Goal: Information Seeking & Learning: Learn about a topic

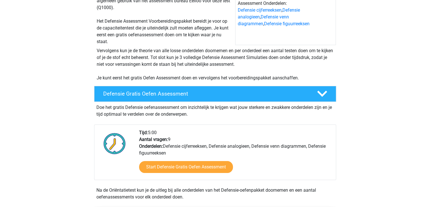
scroll to position [98, 0]
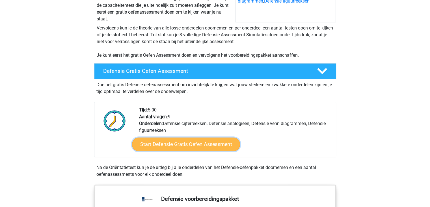
click at [160, 143] on link "Start Defensie Gratis Oefen Assessment" at bounding box center [186, 144] width 108 height 14
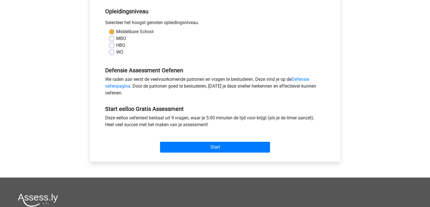
scroll to position [119, 0]
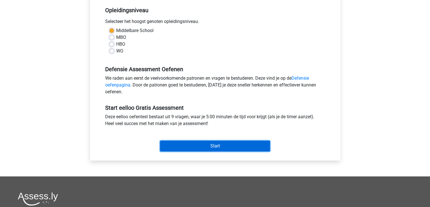
click at [196, 142] on input "Start" at bounding box center [215, 145] width 110 height 11
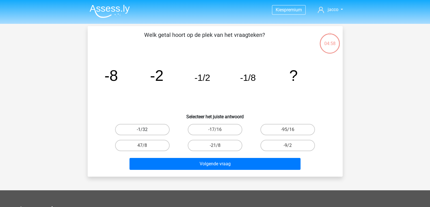
click at [141, 130] on label "-1/32" at bounding box center [142, 129] width 55 height 11
click at [142, 130] on input "-1/32" at bounding box center [144, 131] width 4 height 4
radio input "true"
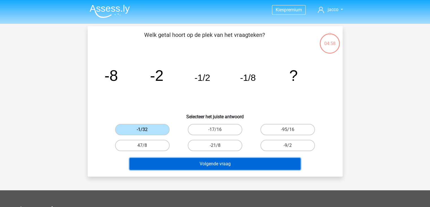
click at [162, 160] on button "Volgende vraag" at bounding box center [215, 164] width 171 height 12
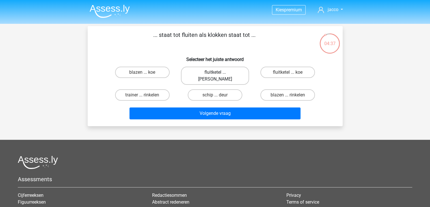
click at [199, 76] on label "fluitketel ... luiden" at bounding box center [215, 75] width 68 height 18
click at [215, 76] on input "fluitketel ... luiden" at bounding box center [217, 74] width 4 height 4
radio input "true"
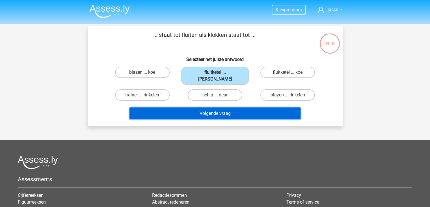
click at [182, 111] on button "Volgende vraag" at bounding box center [215, 113] width 171 height 12
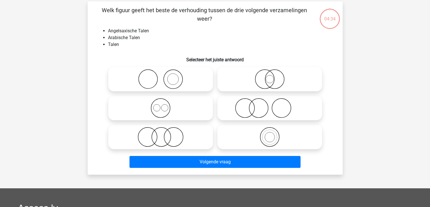
scroll to position [26, 0]
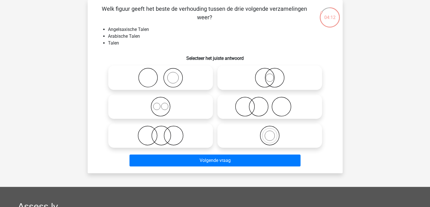
click at [158, 107] on icon at bounding box center [161, 106] width 100 height 20
click at [161, 104] on input "radio" at bounding box center [163, 102] width 4 height 4
radio input "true"
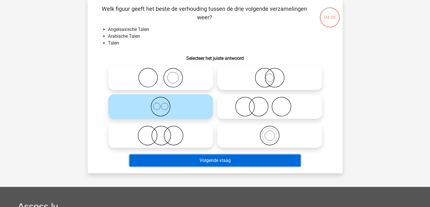
click at [180, 156] on button "Volgende vraag" at bounding box center [215, 160] width 171 height 12
